Goal: Task Accomplishment & Management: Manage account settings

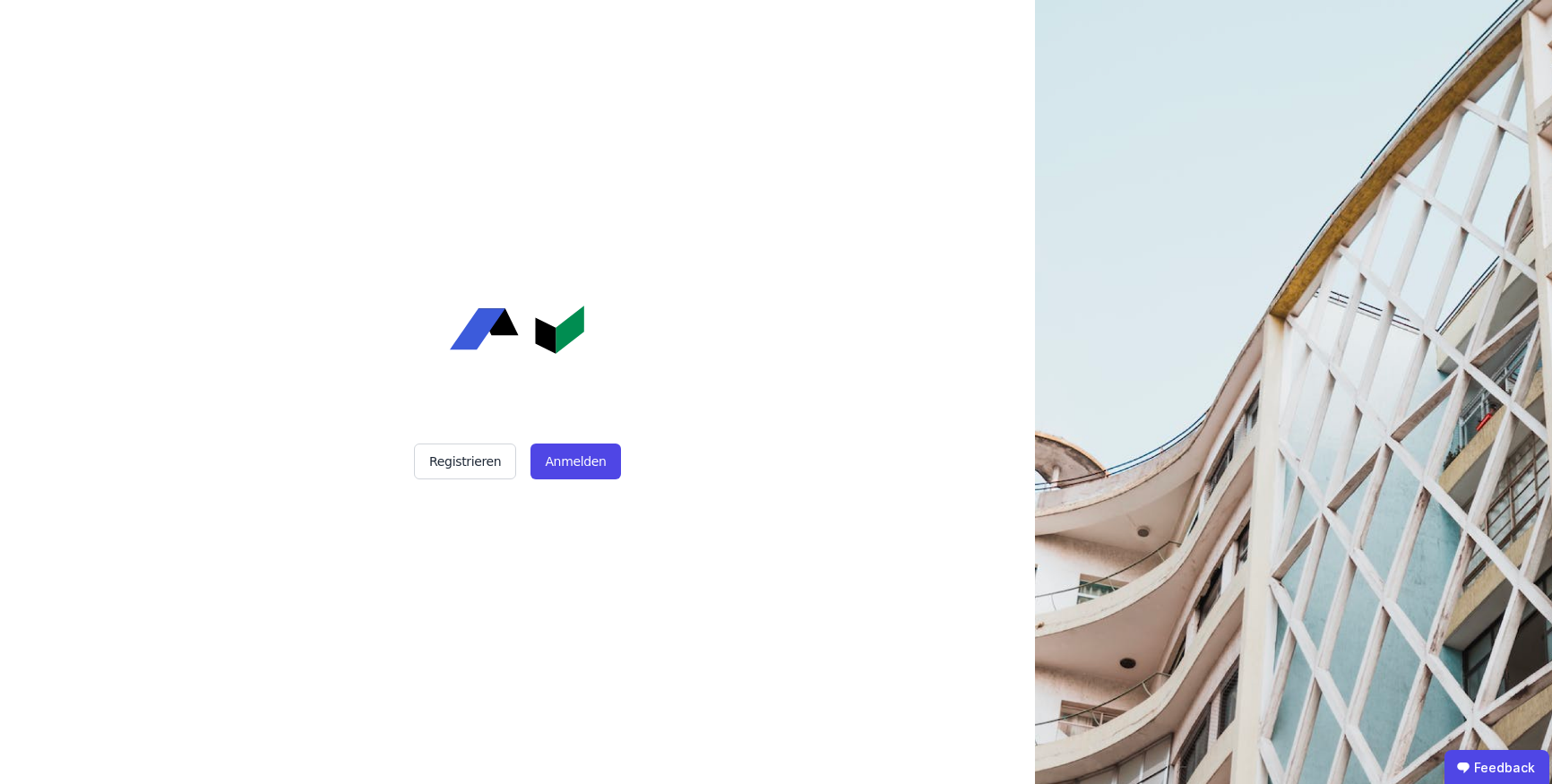
click at [620, 435] on div "Registrieren Anmelden" at bounding box center [517, 392] width 448 height 784
click at [591, 475] on button "Anmelden" at bounding box center [575, 461] width 90 height 36
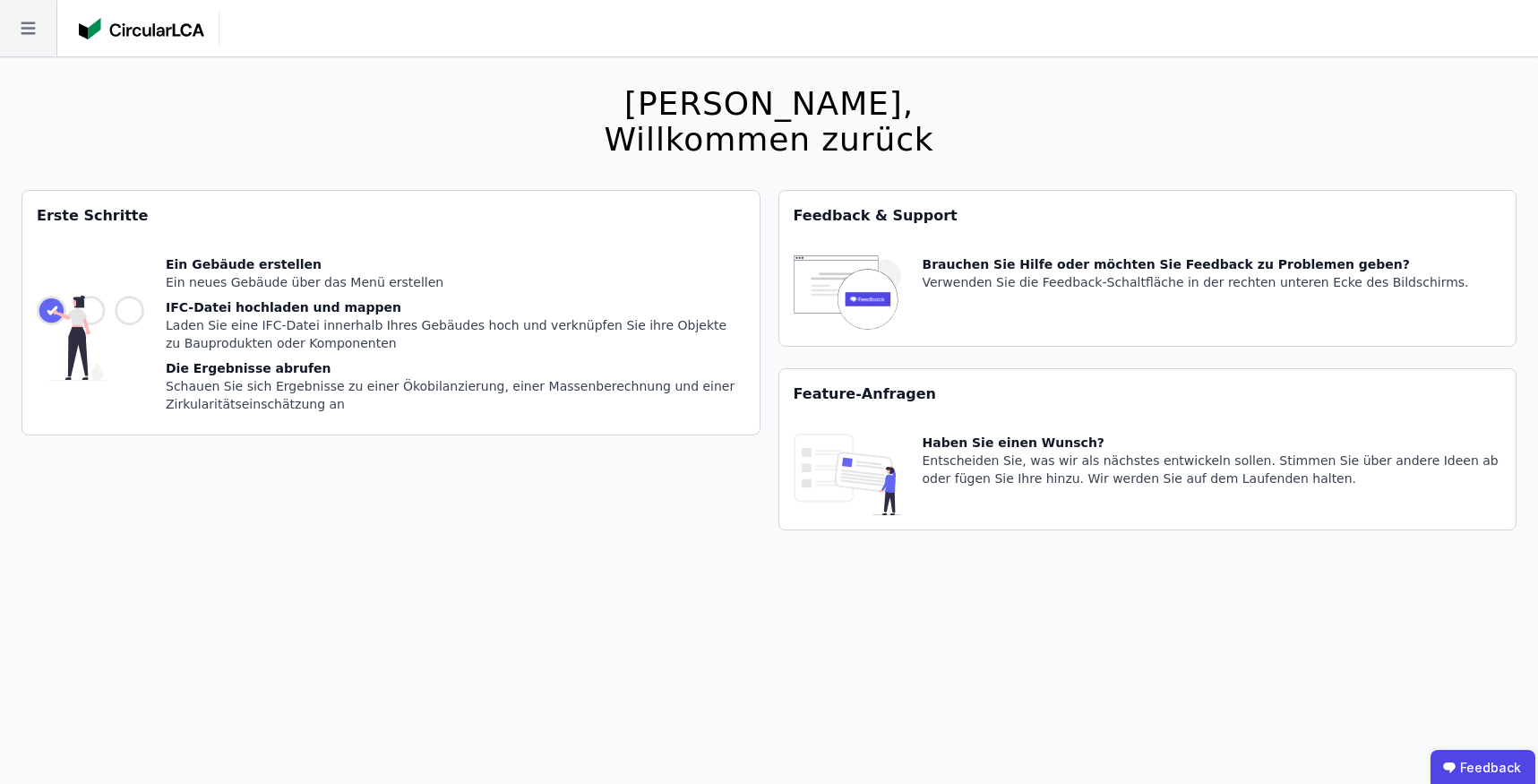
click at [30, 17] on icon at bounding box center [28, 28] width 56 height 56
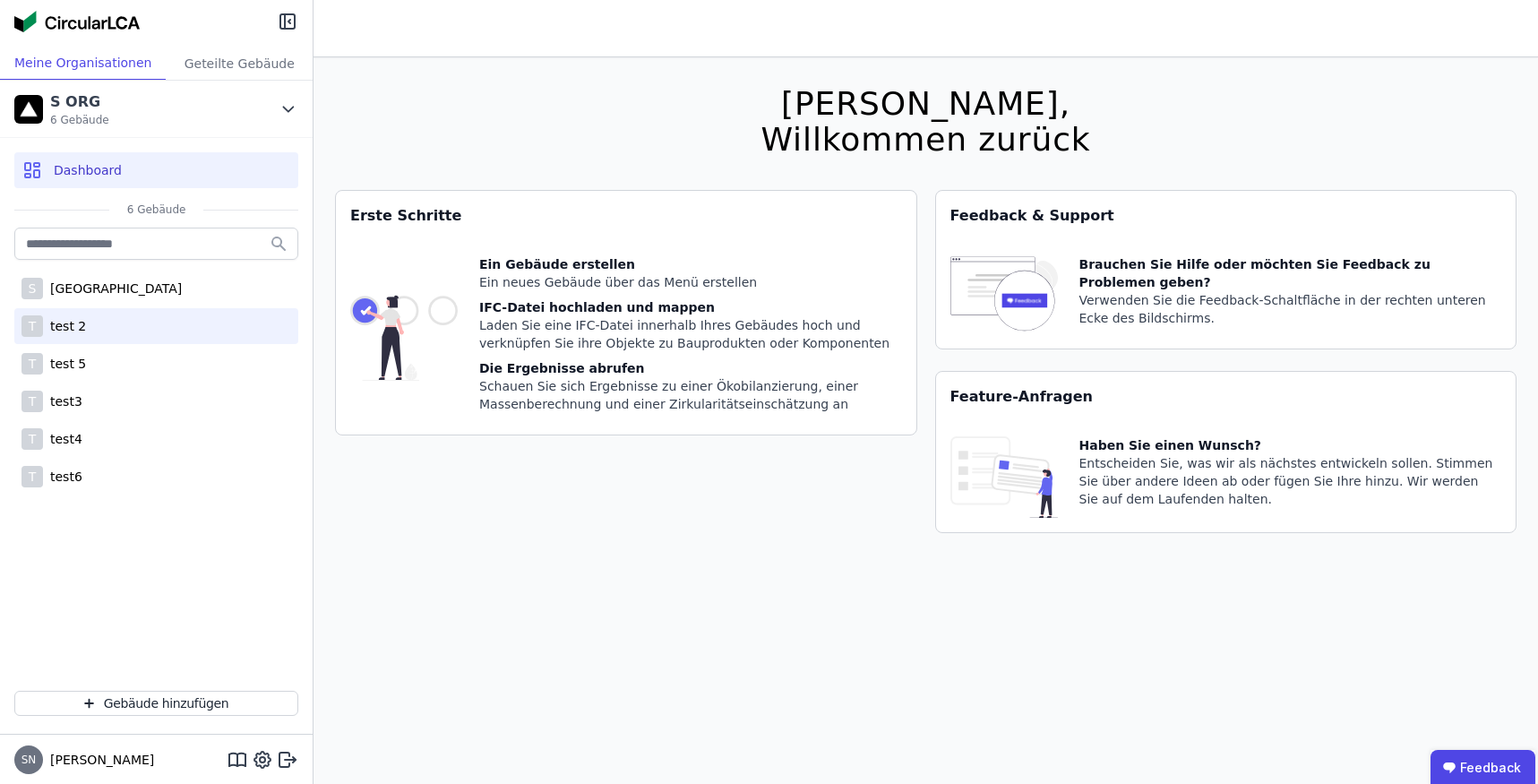
click at [89, 324] on div "T test 2" at bounding box center [157, 326] width 284 height 36
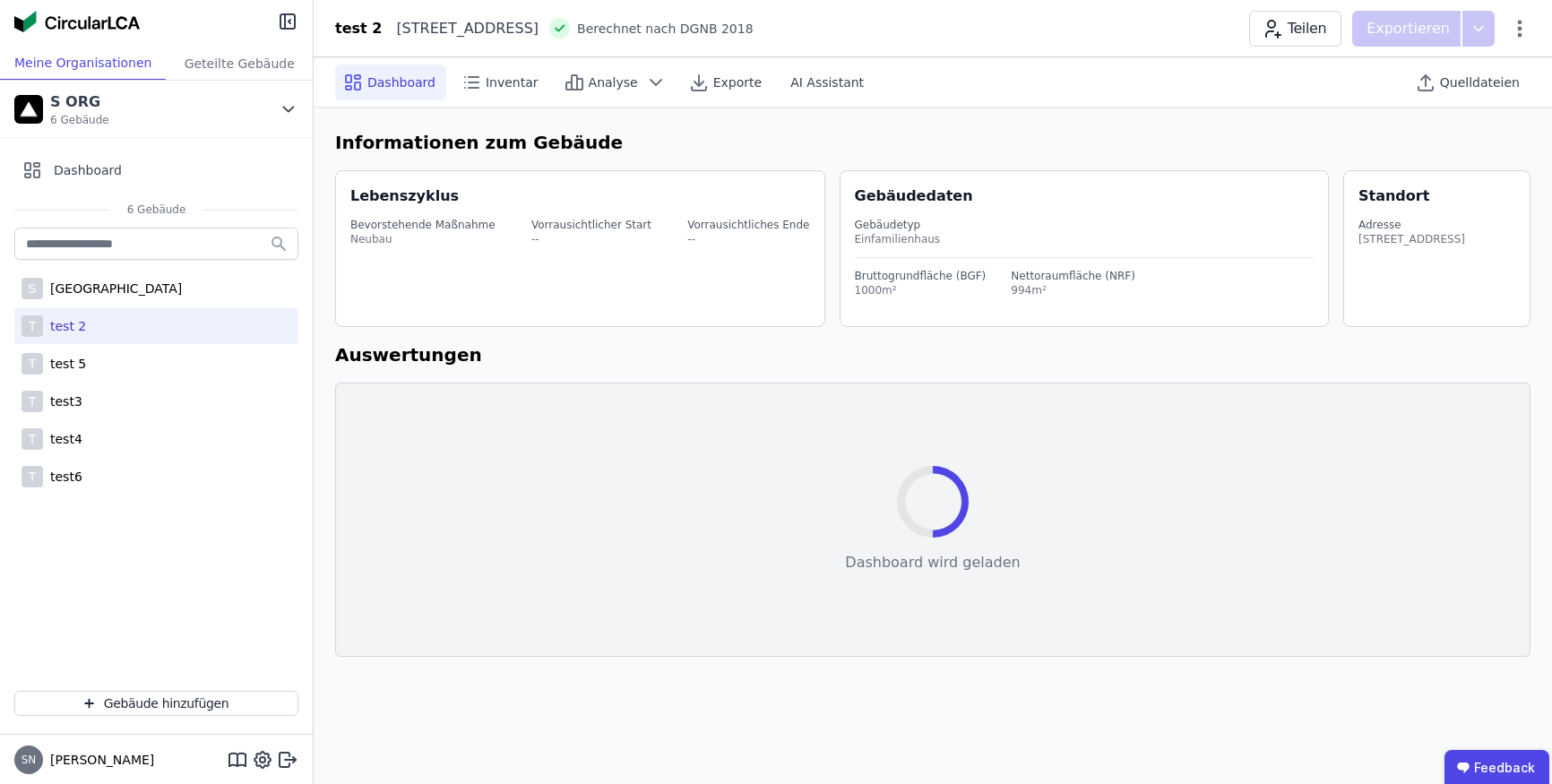
select select "*"
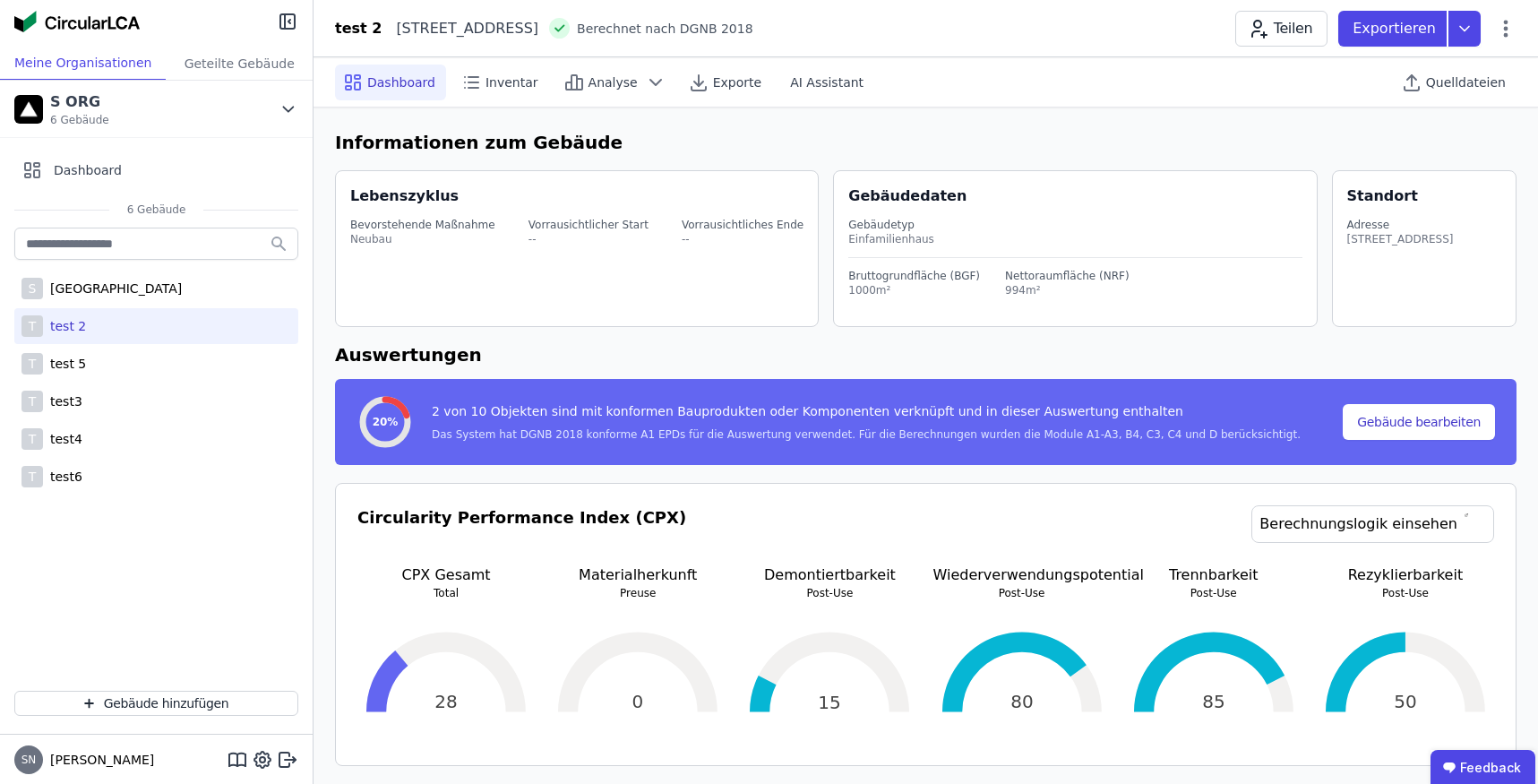
click at [1503, 15] on div "Teilen Exportieren" at bounding box center [1376, 28] width 281 height 36
click at [1505, 21] on icon at bounding box center [1506, 27] width 5 height 17
click at [1445, 56] on div "Gebäude bearbeiten" at bounding box center [1429, 70] width 173 height 32
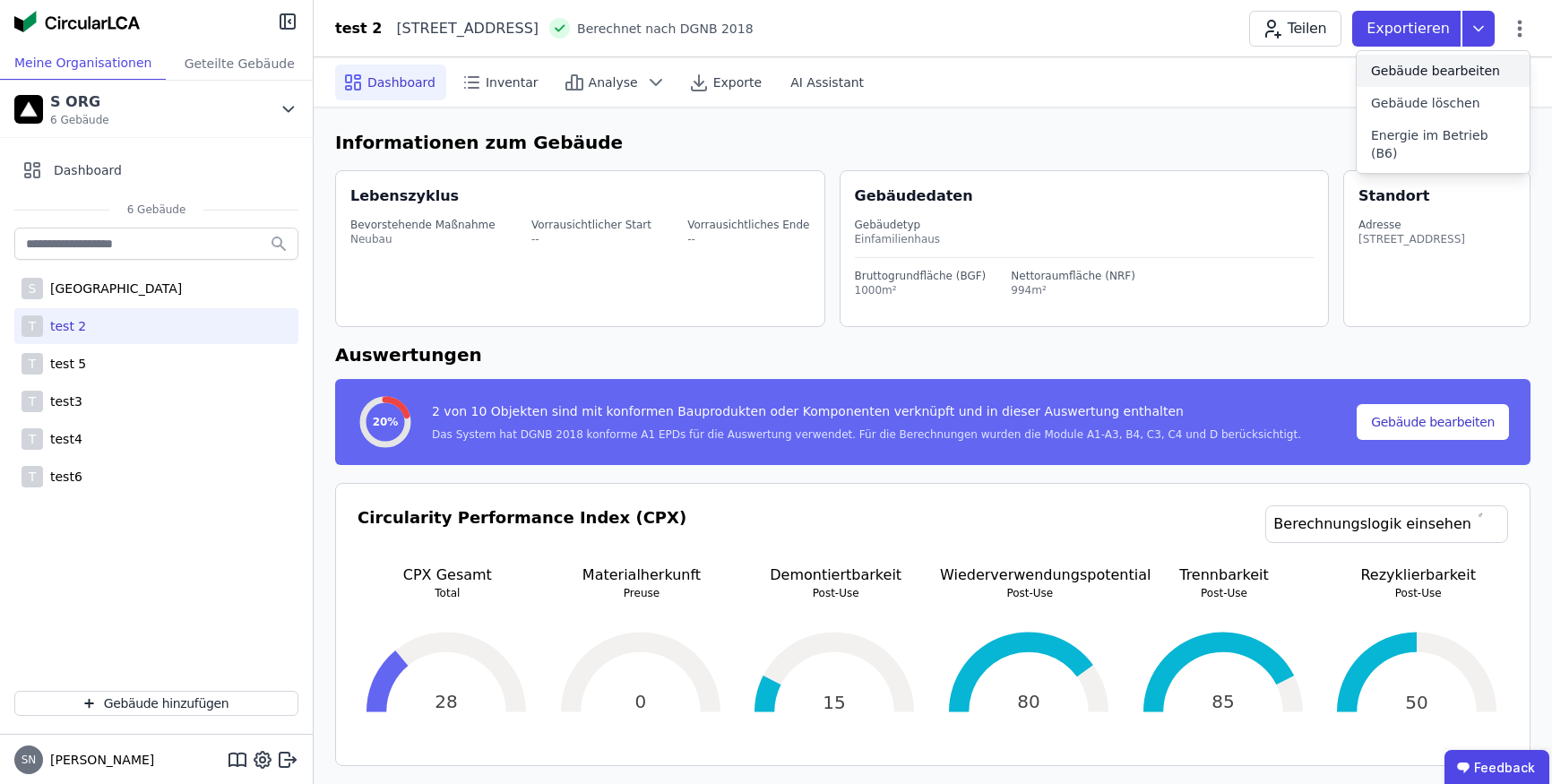
select select "**********"
select select "*"
select select "**********"
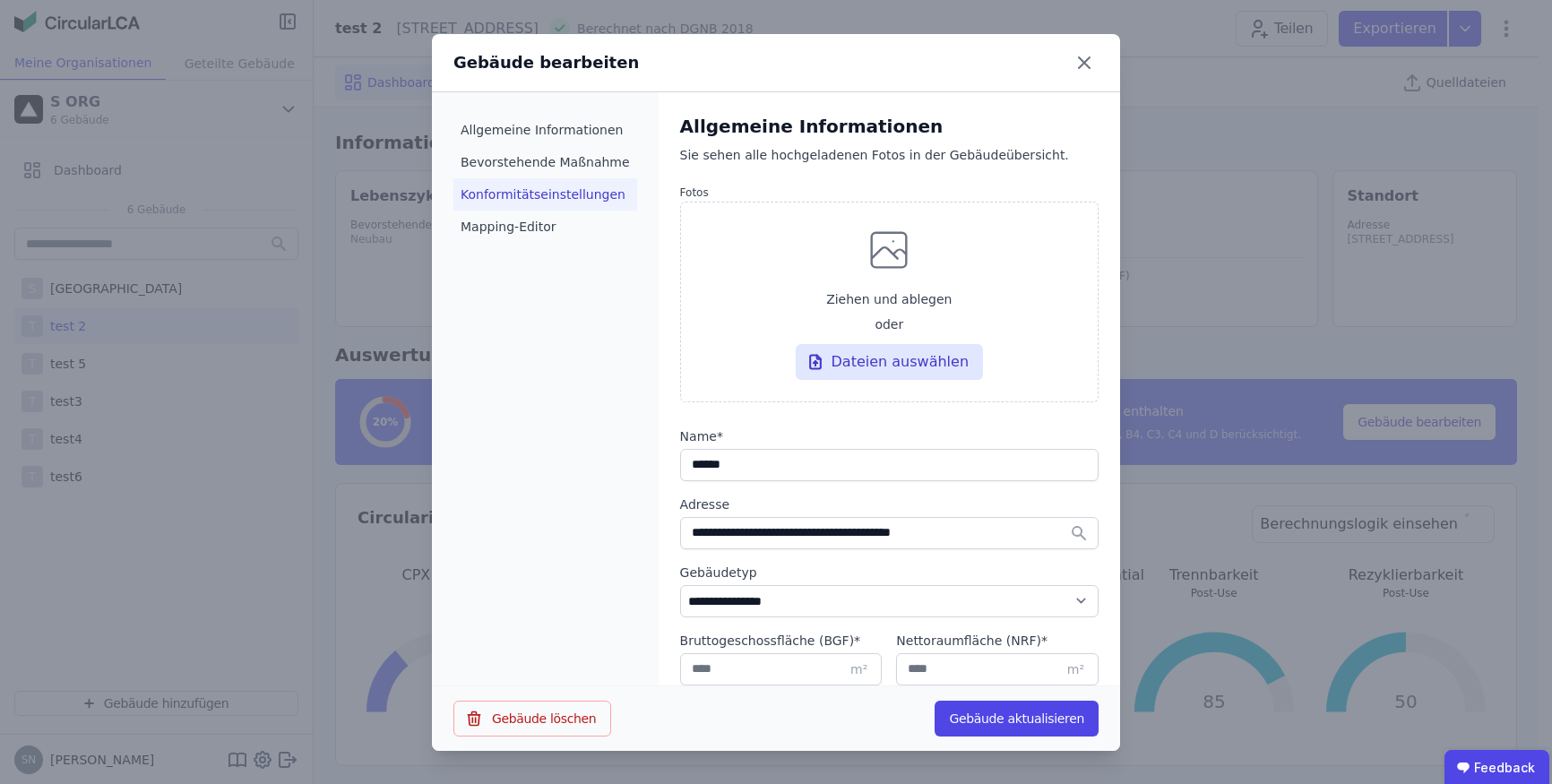
click at [553, 182] on li "Konformitätseinstellungen" at bounding box center [545, 194] width 184 height 32
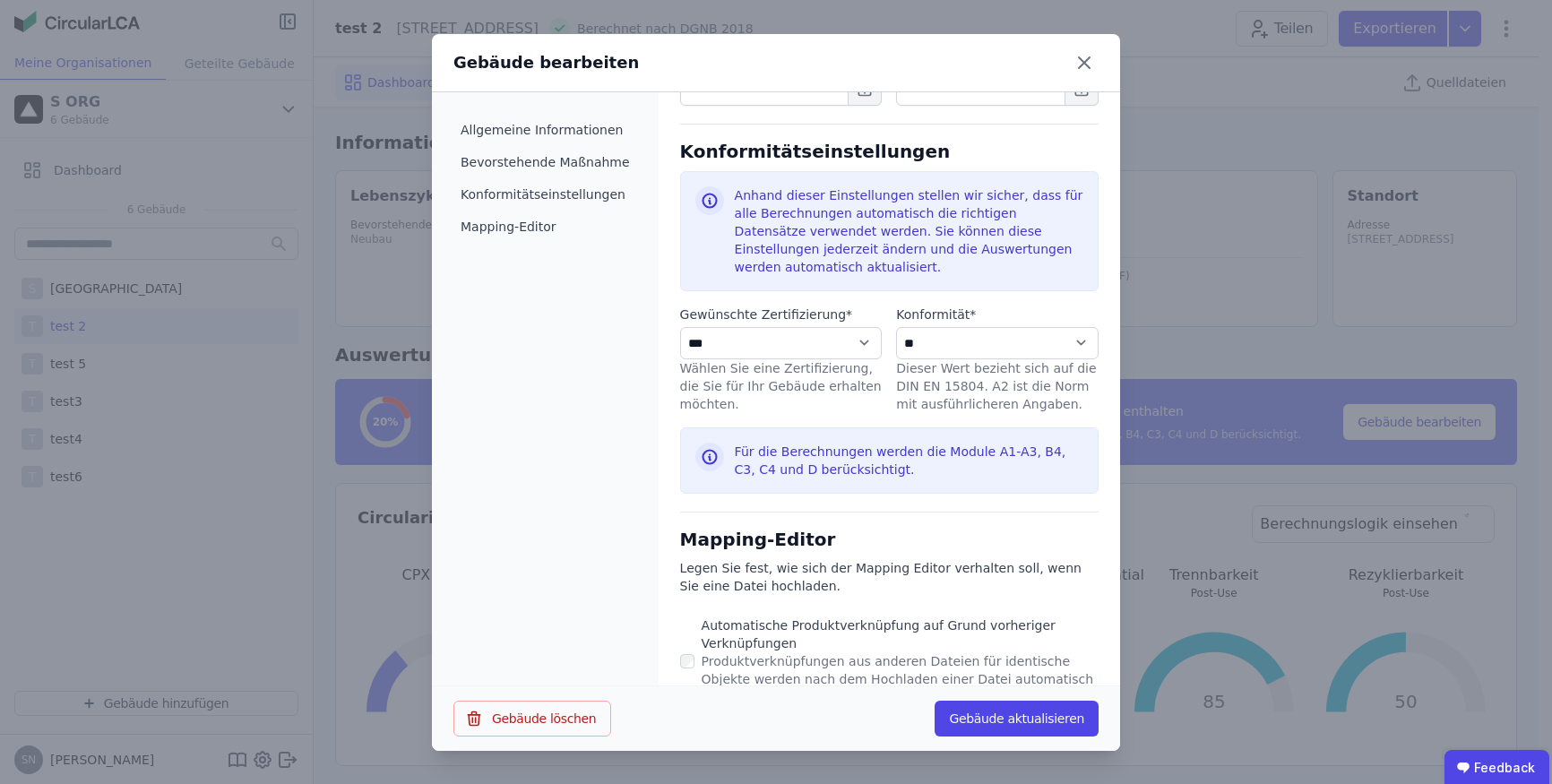
scroll to position [788, 0]
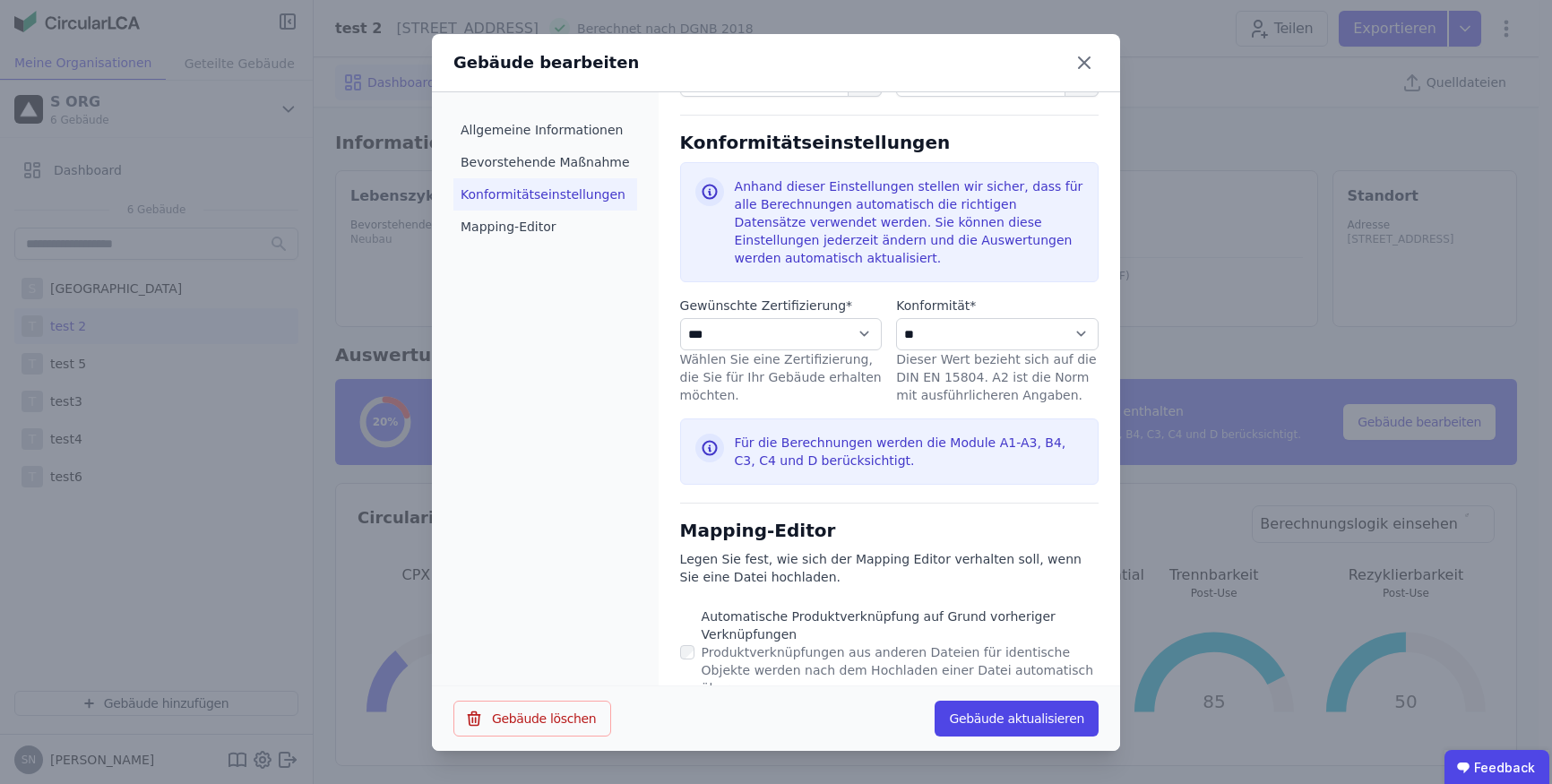
click at [531, 188] on li "Konformitätseinstellungen" at bounding box center [545, 194] width 184 height 32
click at [499, 207] on li "Konformitätseinstellungen" at bounding box center [545, 194] width 184 height 32
click at [497, 228] on li "Mapping-Editor" at bounding box center [545, 226] width 184 height 32
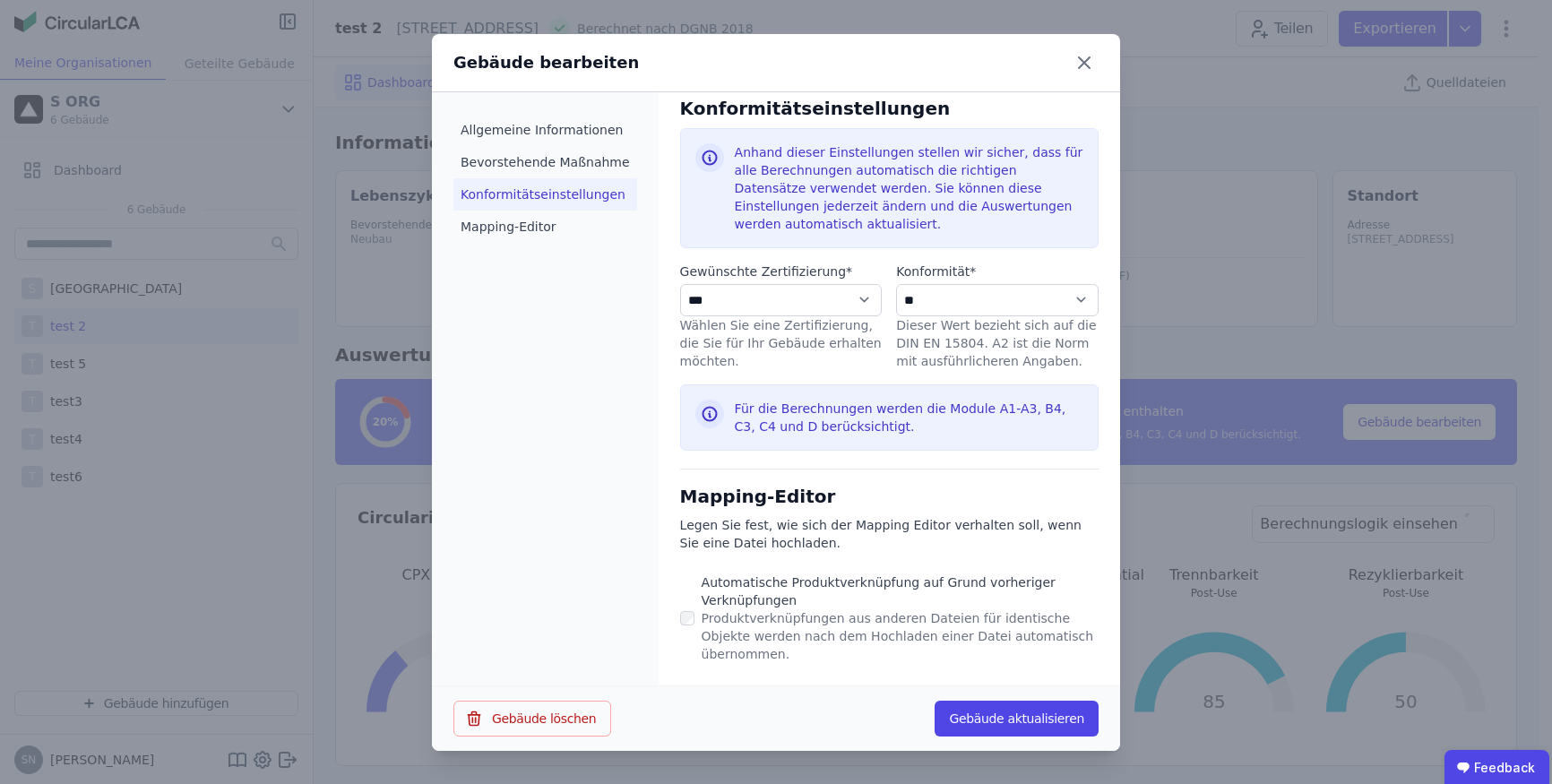
click at [516, 192] on li "Konformitätseinstellungen" at bounding box center [545, 194] width 184 height 32
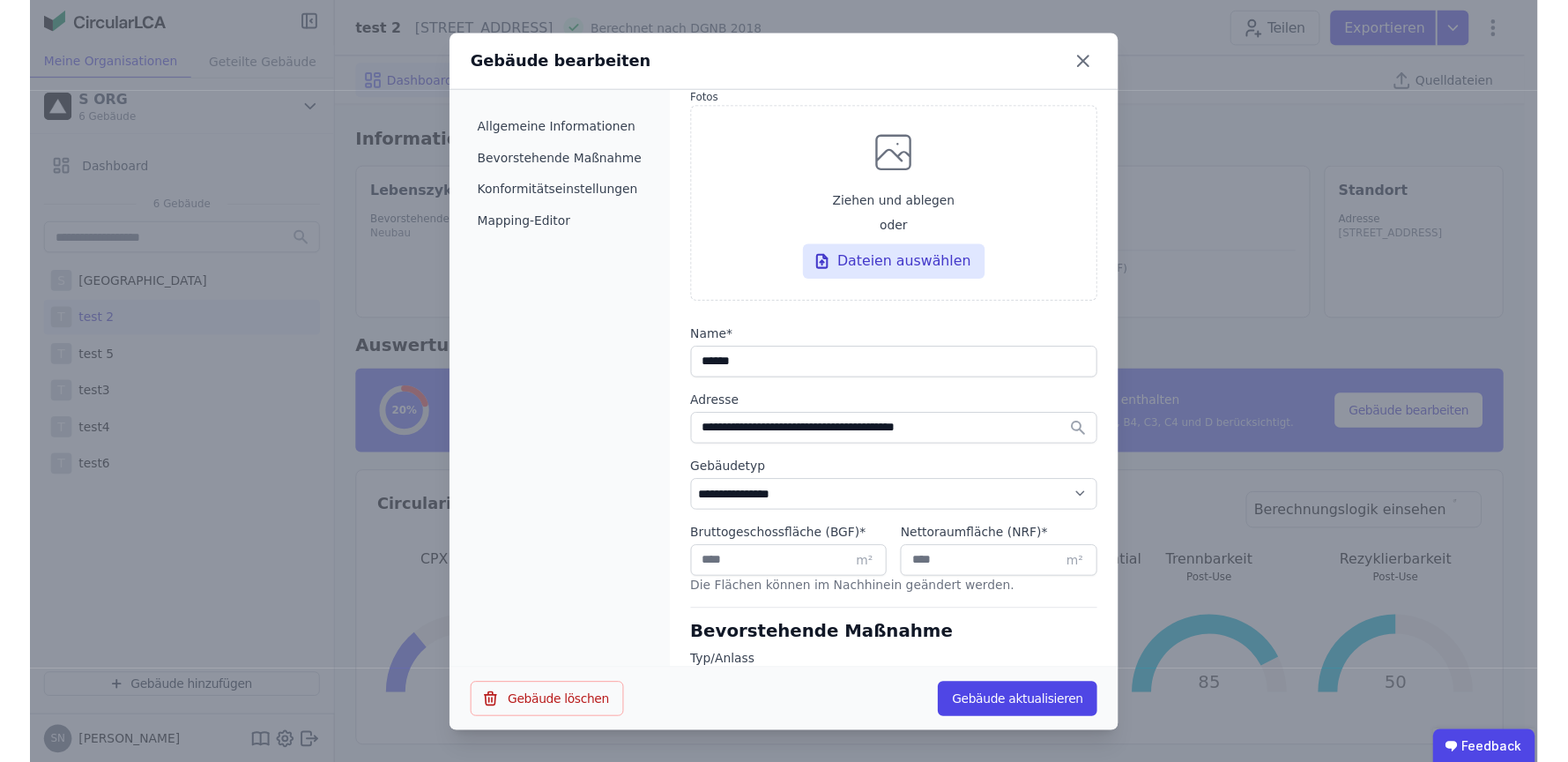
scroll to position [0, 0]
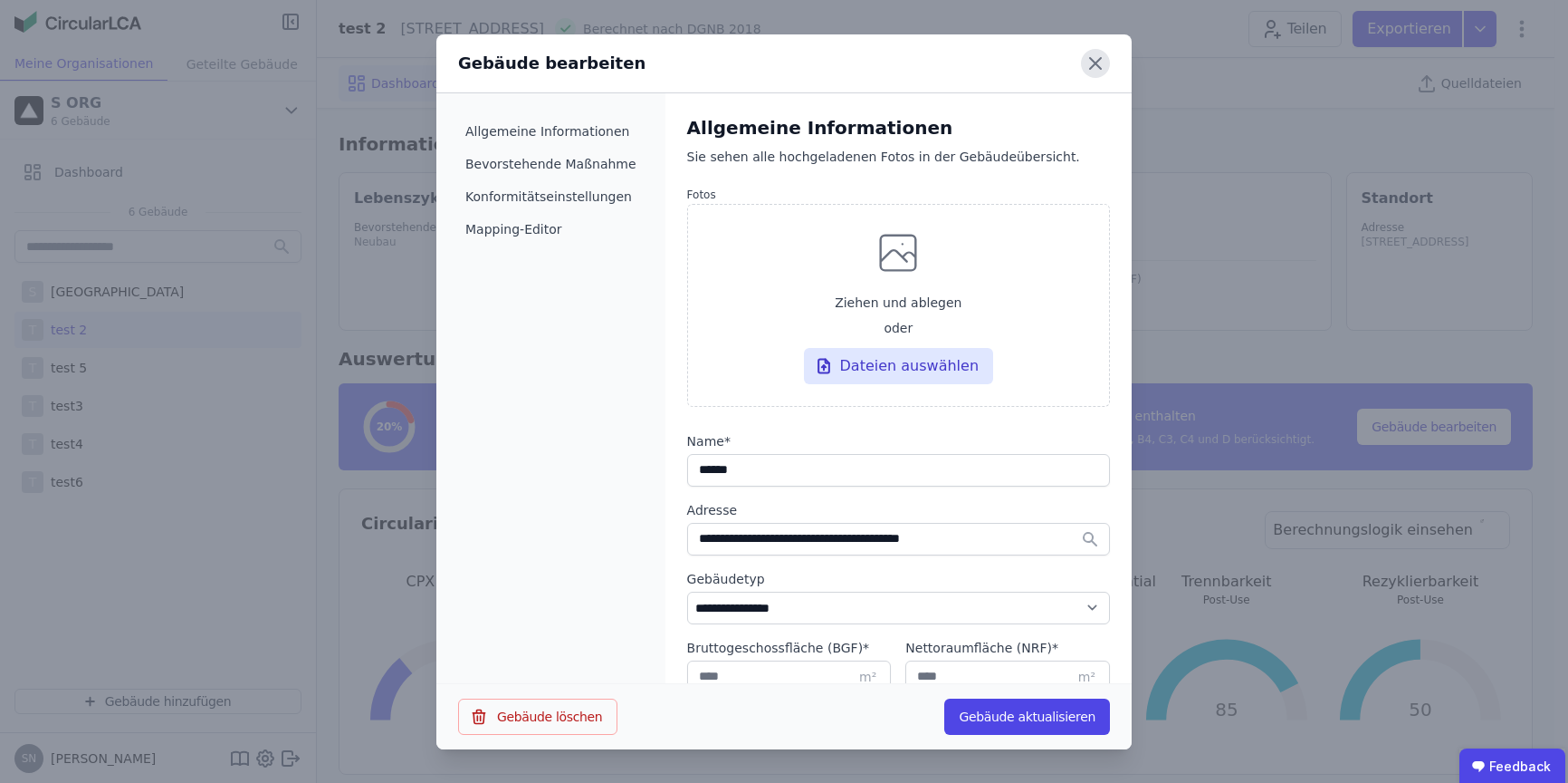
click at [1105, 61] on icon at bounding box center [1095, 63] width 29 height 29
